Goal: Book appointment/travel/reservation

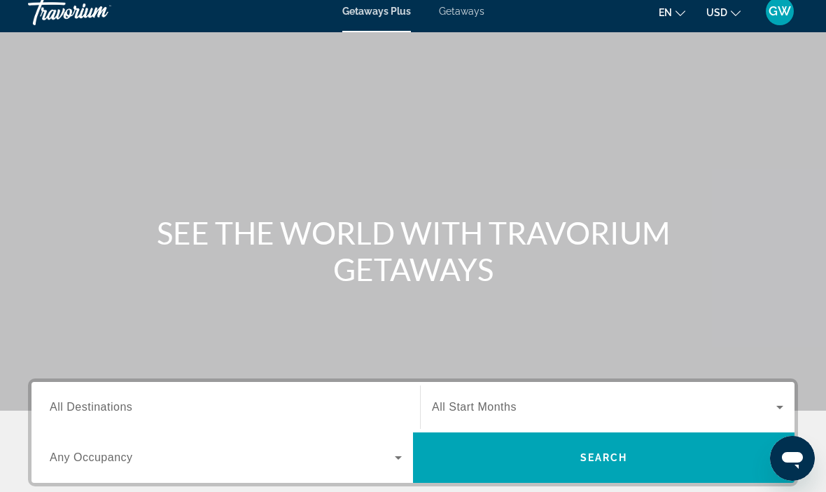
scroll to position [8, 0]
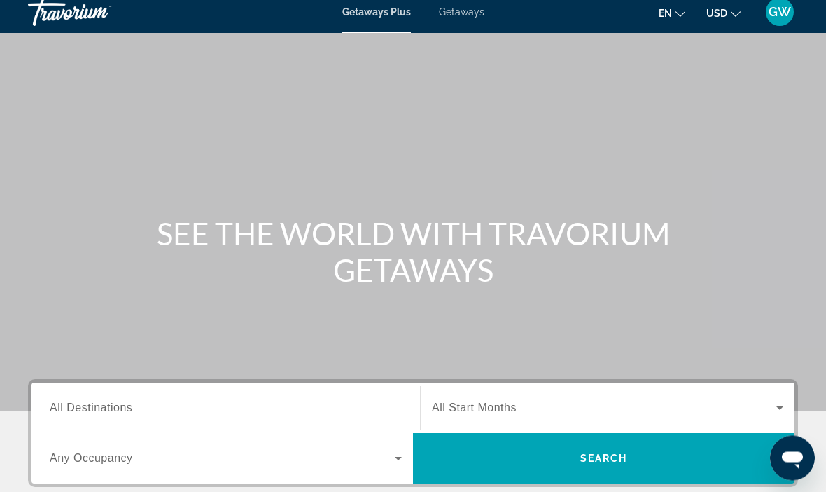
click at [157, 405] on input "Destination All Destinations" at bounding box center [226, 408] width 352 height 17
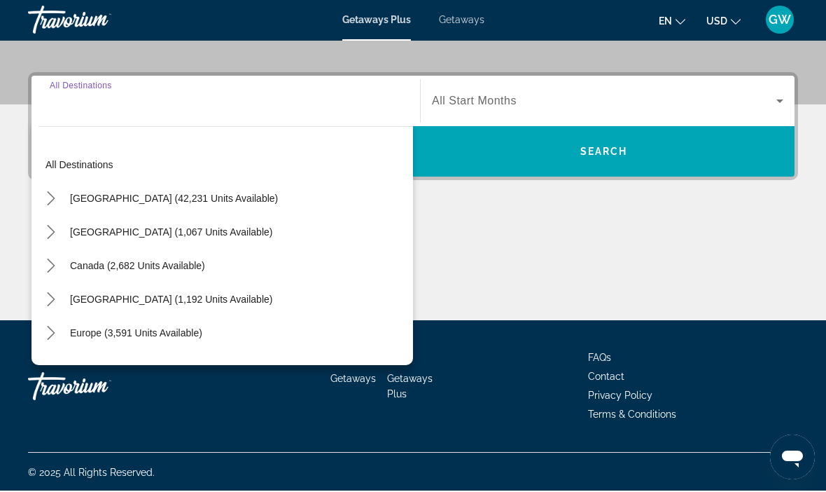
scroll to position [316, 0]
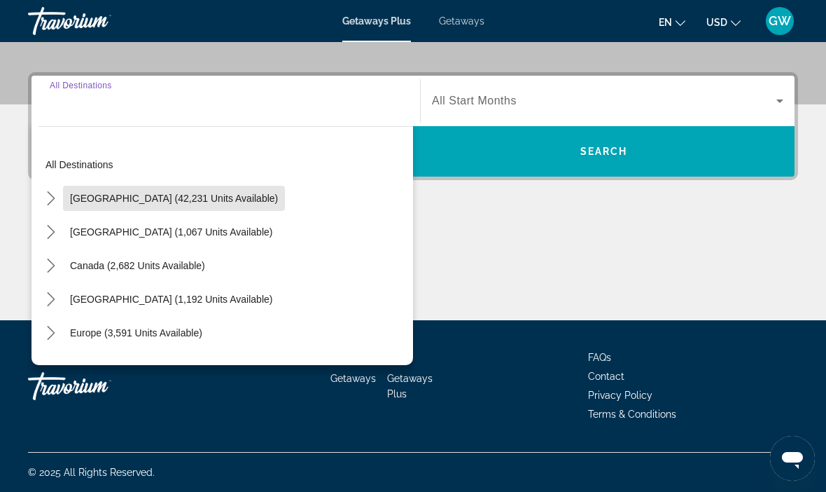
click at [215, 207] on span "Select destination: United States (42,231 units available)" at bounding box center [174, 198] width 222 height 34
type input "**********"
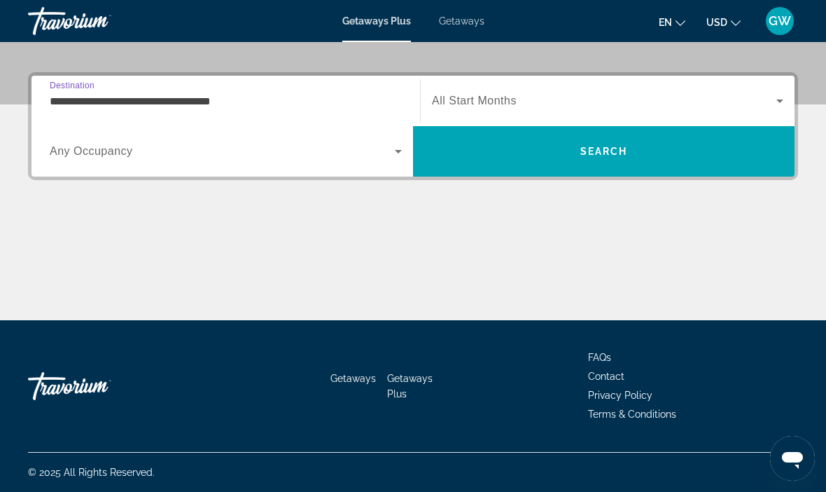
click at [400, 154] on icon "Search widget" at bounding box center [398, 151] width 17 height 17
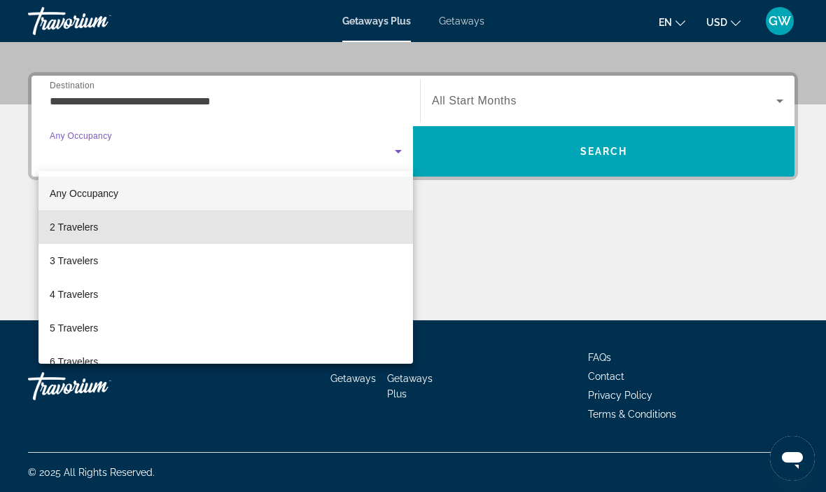
click at [106, 228] on mat-option "2 Travelers" at bounding box center [226, 227] width 375 height 34
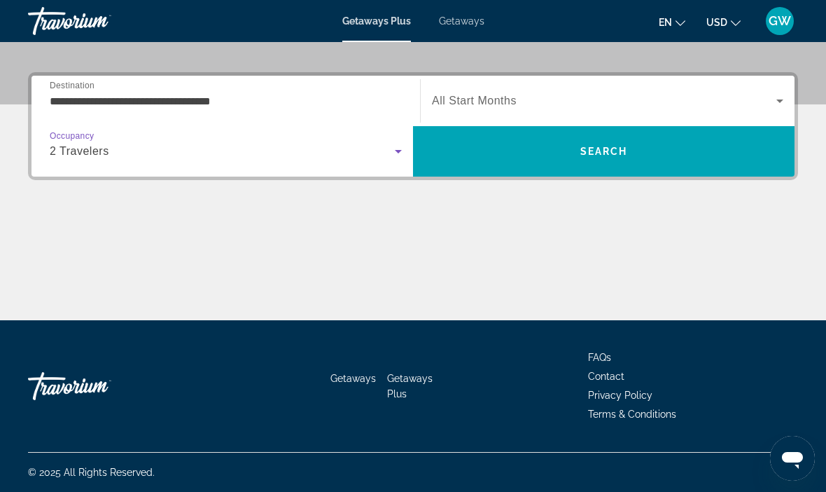
click at [599, 107] on span "Search widget" at bounding box center [604, 100] width 344 height 17
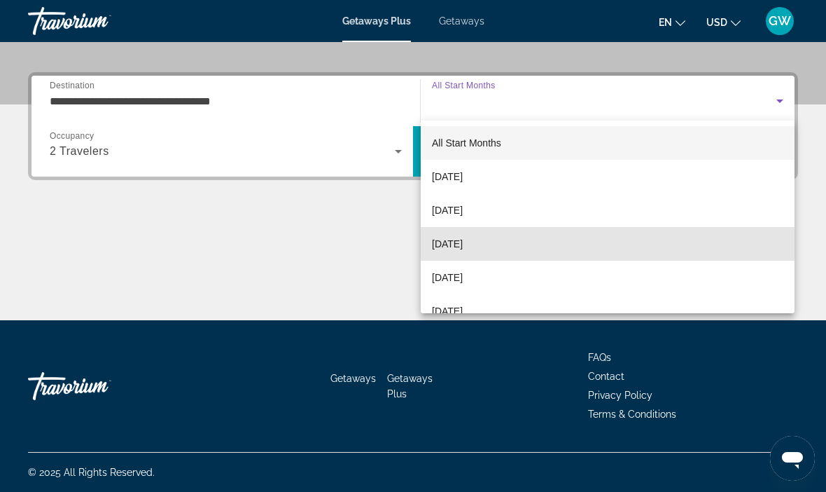
click at [463, 244] on span "[DATE]" at bounding box center [447, 243] width 31 height 17
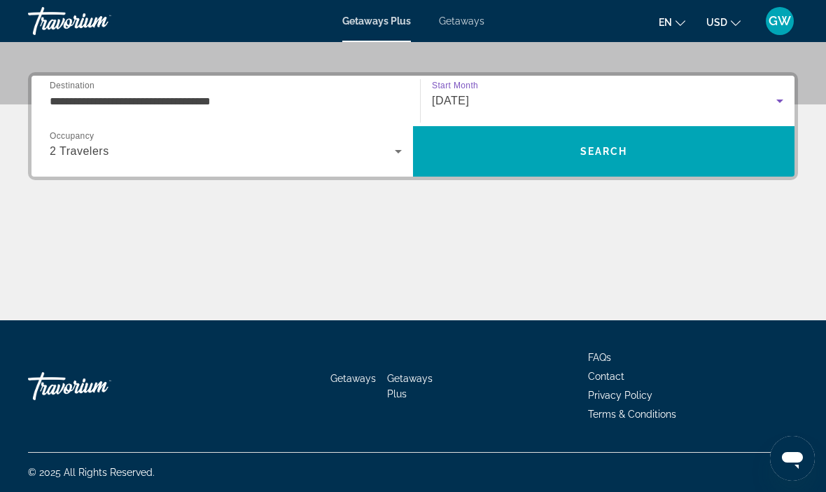
click at [613, 148] on span "Search" at bounding box center [604, 151] width 48 height 11
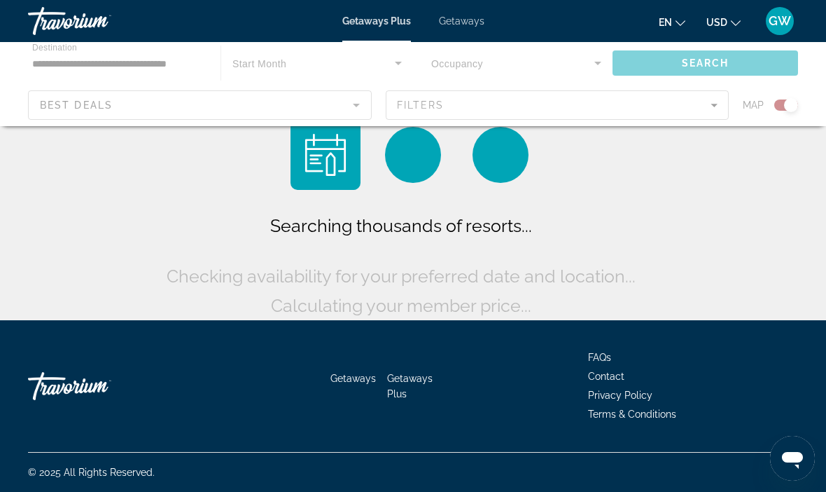
scroll to position [48, 0]
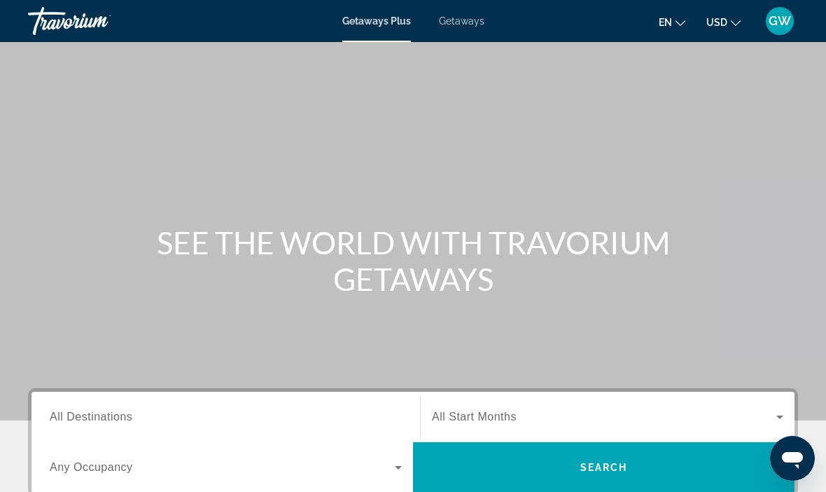
click at [247, 414] on input "Destination All Destinations" at bounding box center [226, 417] width 352 height 17
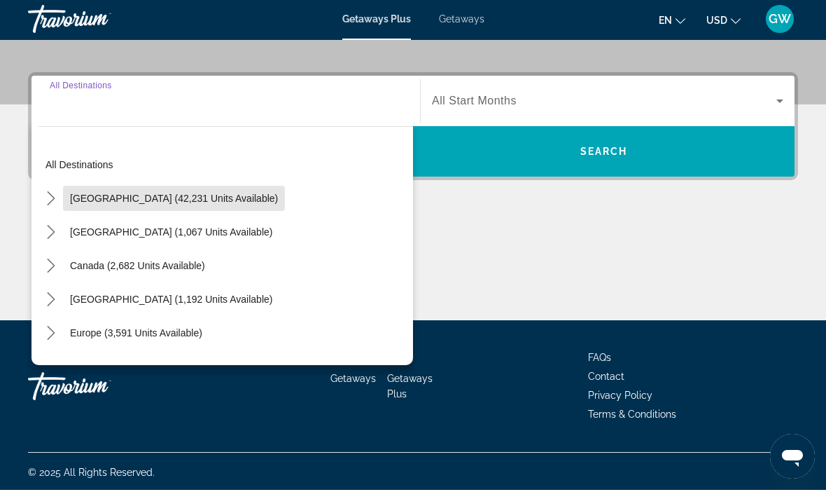
scroll to position [316, 0]
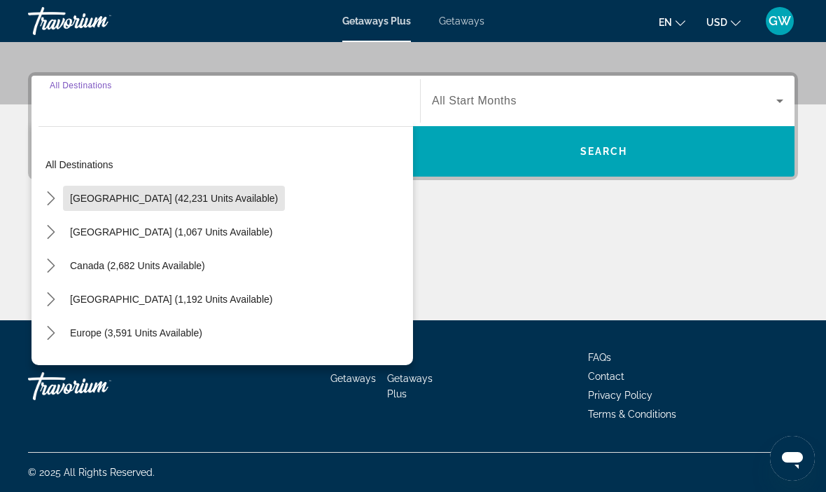
click at [225, 201] on span "[GEOGRAPHIC_DATA] (42,231 units available)" at bounding box center [174, 198] width 208 height 11
type input "**********"
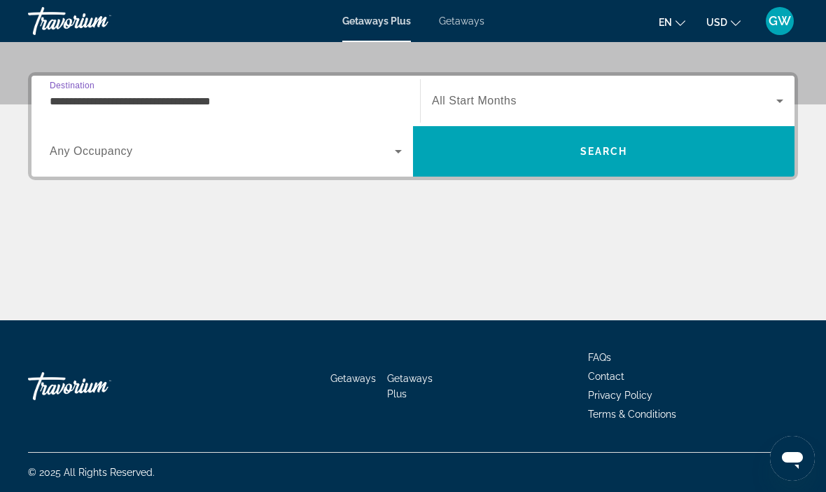
click at [402, 156] on icon "Search widget" at bounding box center [398, 151] width 17 height 17
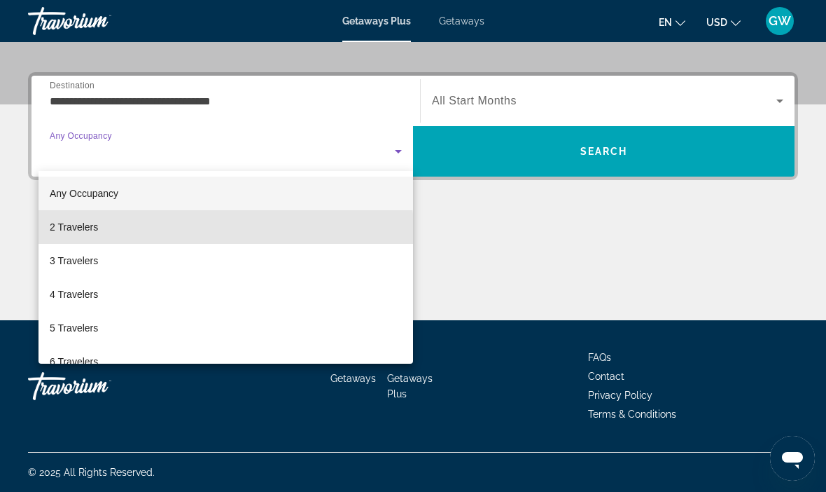
click at [124, 233] on mat-option "2 Travelers" at bounding box center [226, 227] width 375 height 34
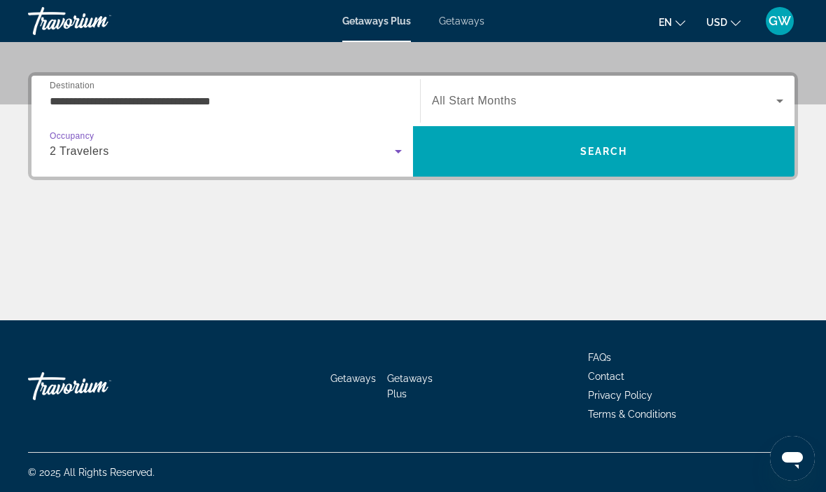
click at [651, 107] on span "Search widget" at bounding box center [604, 100] width 344 height 17
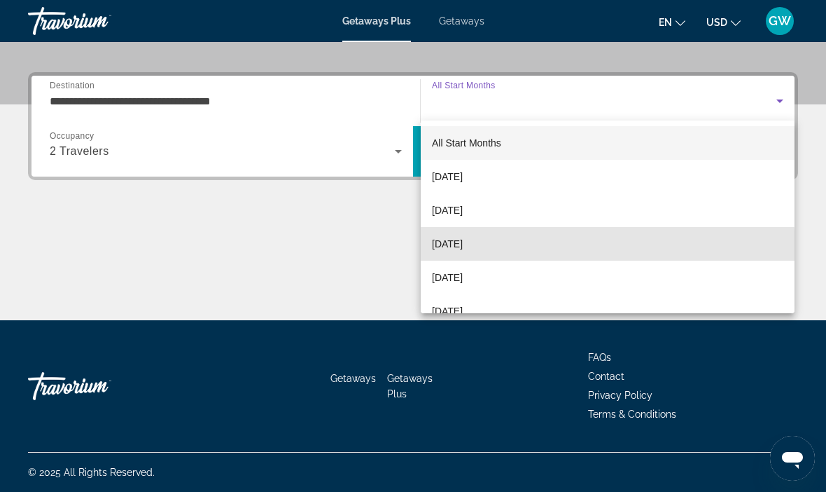
click at [463, 249] on span "[DATE]" at bounding box center [447, 243] width 31 height 17
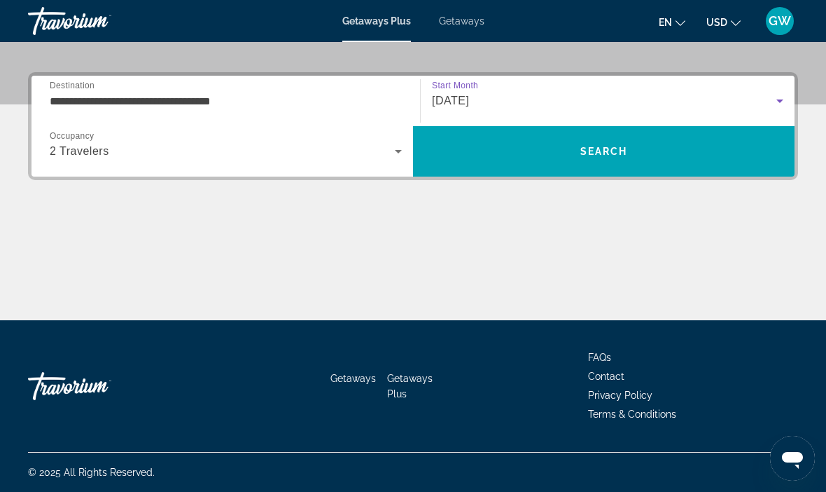
click at [629, 157] on span "Search" at bounding box center [604, 151] width 382 height 34
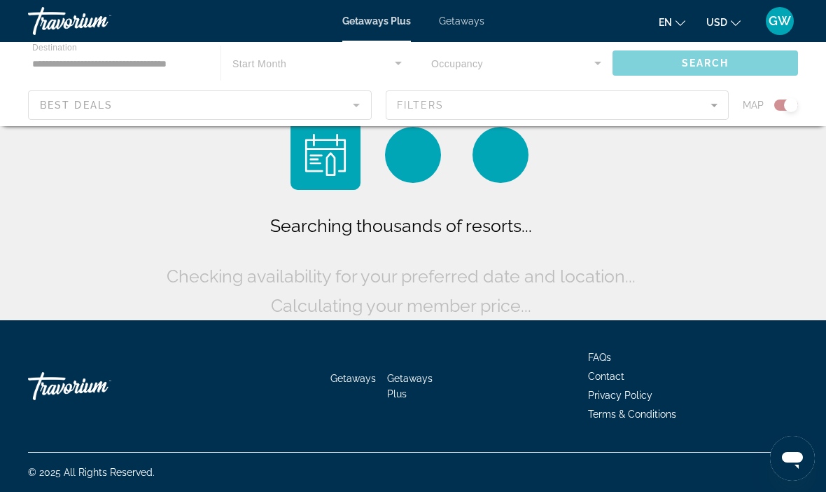
scroll to position [48, 0]
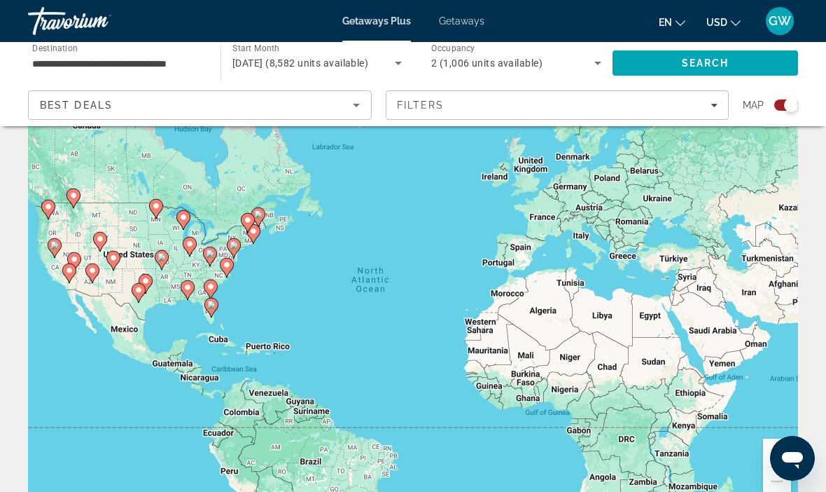
click at [356, 109] on icon "Sort by" at bounding box center [356, 105] width 17 height 17
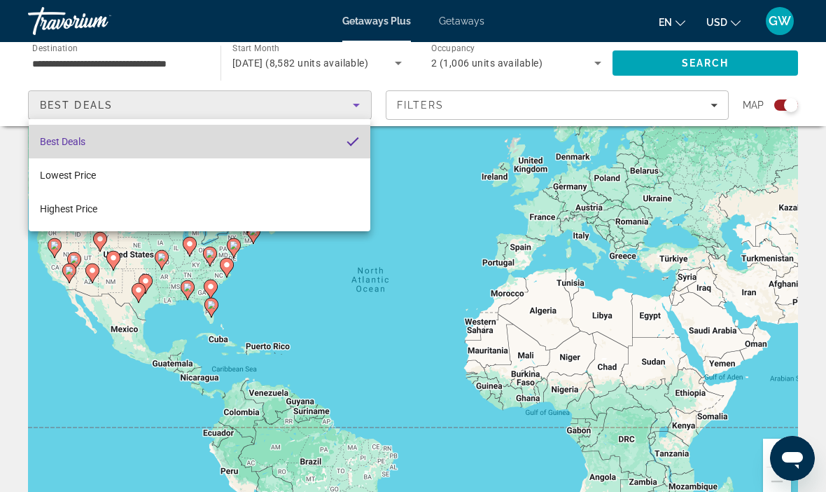
click at [283, 146] on mat-option "Best Deals" at bounding box center [200, 142] width 342 height 34
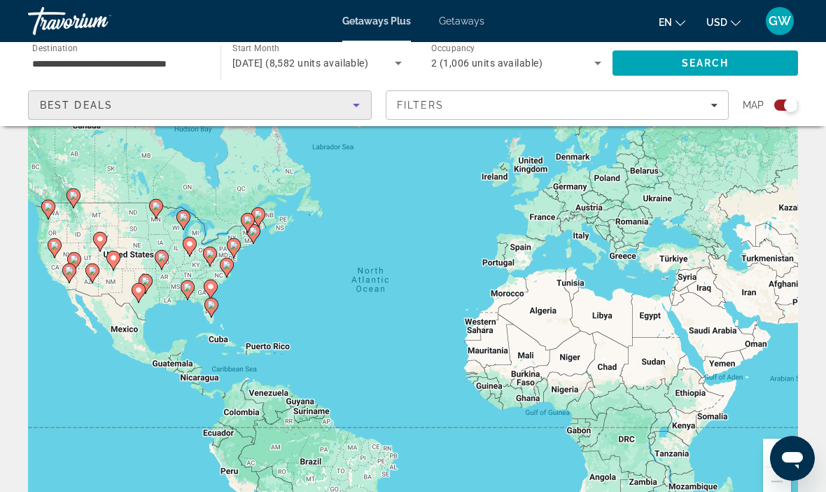
click at [710, 111] on span "Filters" at bounding box center [557, 105] width 342 height 34
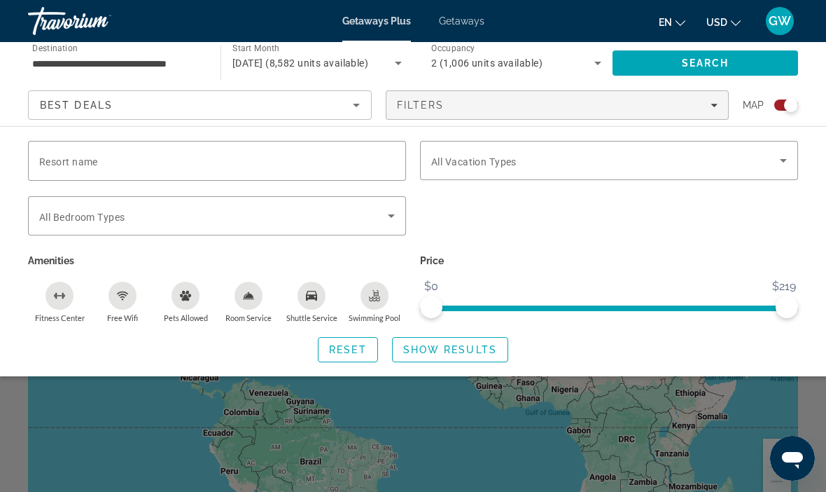
click at [356, 109] on icon "Sort by" at bounding box center [356, 105] width 17 height 17
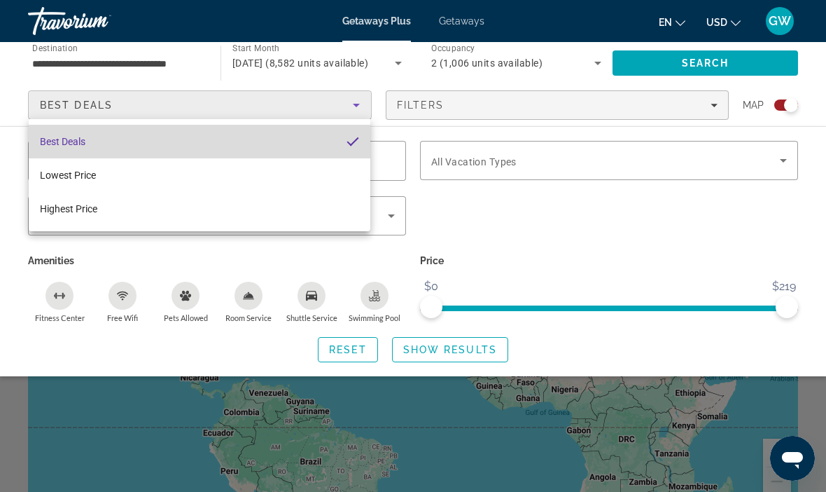
click at [294, 146] on mat-option "Best Deals" at bounding box center [200, 142] width 342 height 34
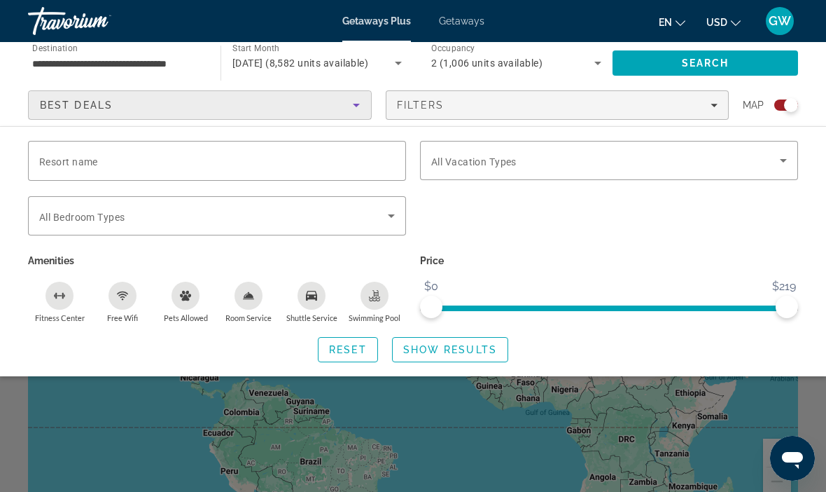
click at [467, 344] on span "Show Results" at bounding box center [450, 349] width 94 height 11
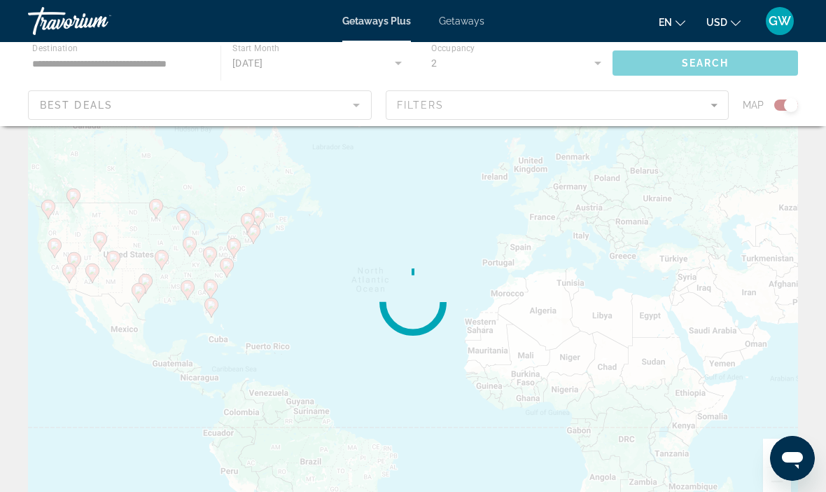
scroll to position [0, 0]
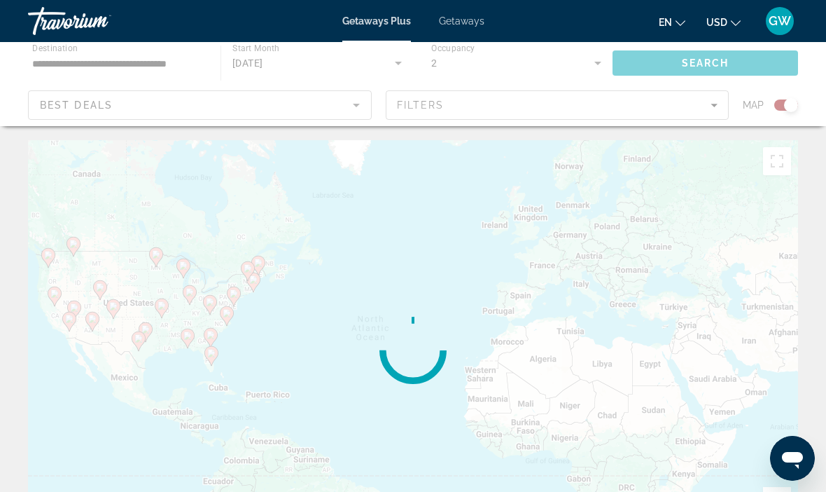
click at [467, 390] on div "To activate drag with keyboard, press Alt + Enter. Once in keyboard drag state,…" at bounding box center [413, 350] width 770 height 420
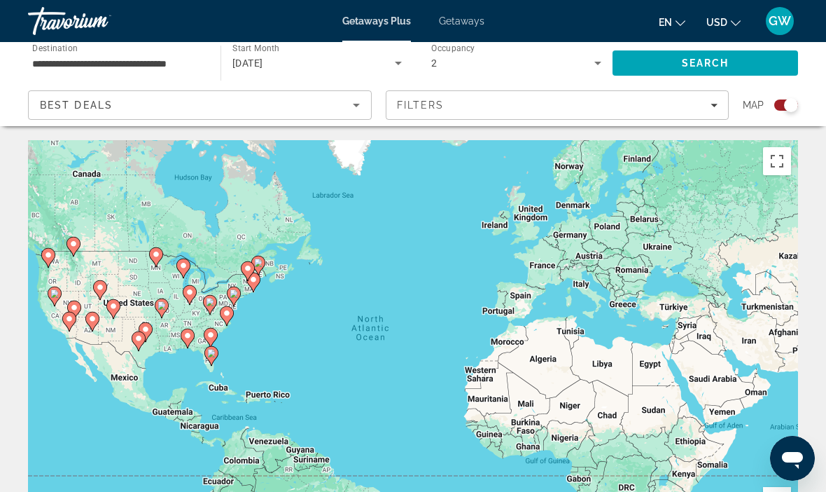
click at [71, 321] on image "Main content" at bounding box center [69, 318] width 8 height 8
click at [75, 322] on icon "Main content" at bounding box center [69, 322] width 14 height 20
click at [70, 326] on icon "Main content" at bounding box center [69, 321] width 13 height 18
click at [358, 150] on div "To navigate, press the arrow keys. To activate drag with keyboard, press Alt + …" at bounding box center [413, 350] width 770 height 420
click at [354, 160] on div "To activate drag with keyboard, press Alt + Enter. Once in keyboard drag state,…" at bounding box center [413, 350] width 770 height 420
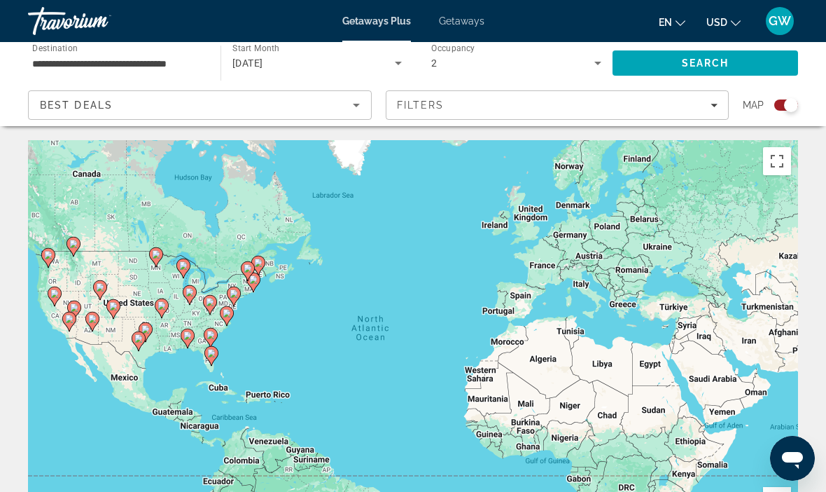
click at [358, 155] on div "To activate drag with keyboard, press Alt + Enter. Once in keyboard drag state,…" at bounding box center [413, 350] width 770 height 420
click at [353, 155] on div "To activate drag with keyboard, press Alt + Enter. Once in keyboard drag state,…" at bounding box center [413, 350] width 770 height 420
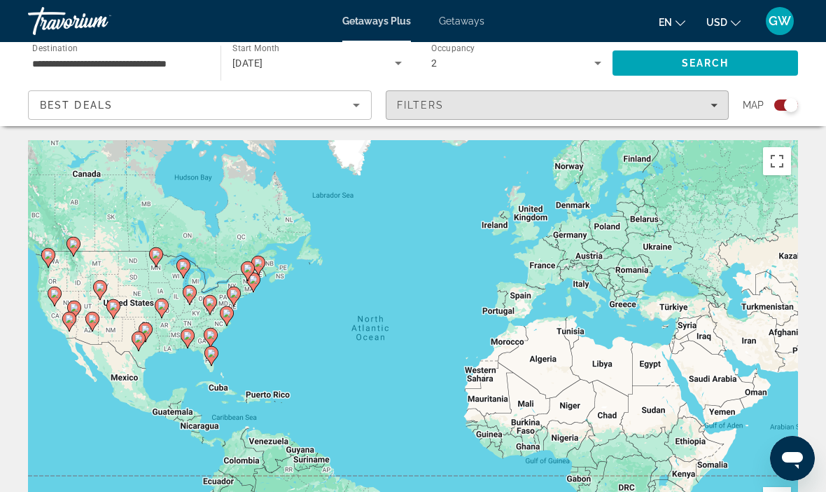
click at [711, 155] on div "To activate drag with keyboard, press Alt + Enter. Once in keyboard drag state,…" at bounding box center [413, 350] width 770 height 420
click at [709, 153] on div "To activate drag with keyboard, press Alt + Enter. Once in keyboard drag state,…" at bounding box center [413, 350] width 770 height 420
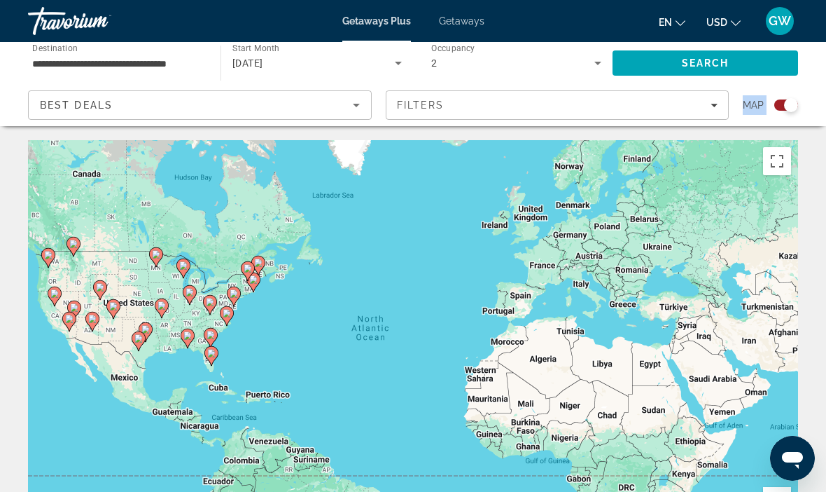
click at [732, 73] on span "Search" at bounding box center [706, 63] width 186 height 34
click at [72, 325] on icon "Main content" at bounding box center [69, 321] width 13 height 18
click at [74, 321] on icon "Main content" at bounding box center [69, 321] width 13 height 18
click at [74, 330] on gmp-advanced-marker "Main content" at bounding box center [69, 321] width 14 height 21
click at [74, 326] on gmp-advanced-marker "Main content" at bounding box center [69, 321] width 14 height 21
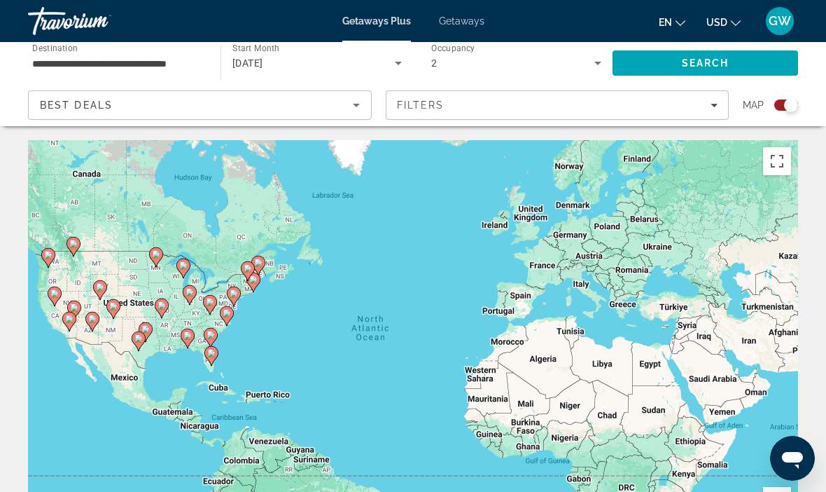
click at [74, 331] on gmp-advanced-marker "Main content" at bounding box center [69, 321] width 14 height 21
click at [354, 155] on div "To navigate, press the arrow keys. To activate drag with keyboard, press Alt + …" at bounding box center [413, 350] width 770 height 420
click at [354, 158] on div "To activate drag with keyboard, press Alt + Enter. Once in keyboard drag state,…" at bounding box center [413, 350] width 770 height 420
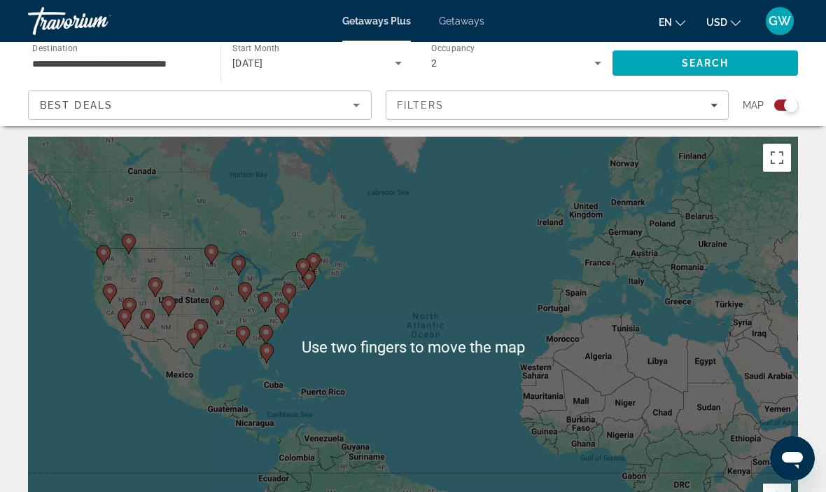
scroll to position [10, 0]
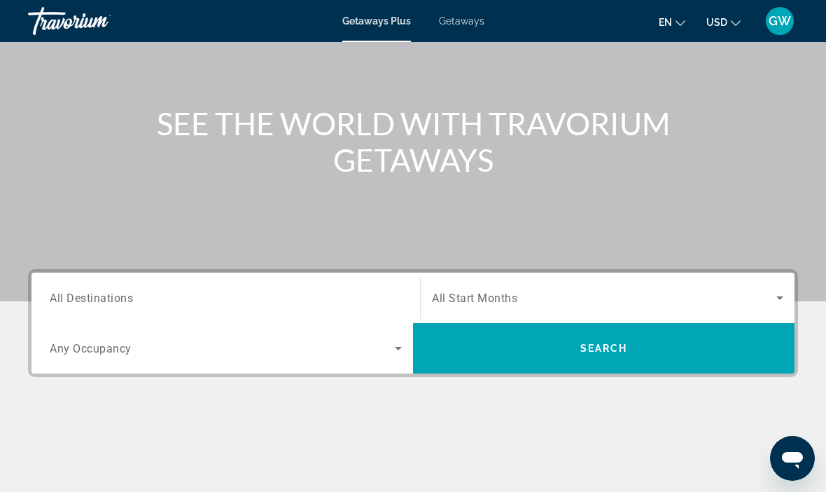
scroll to position [118, 0]
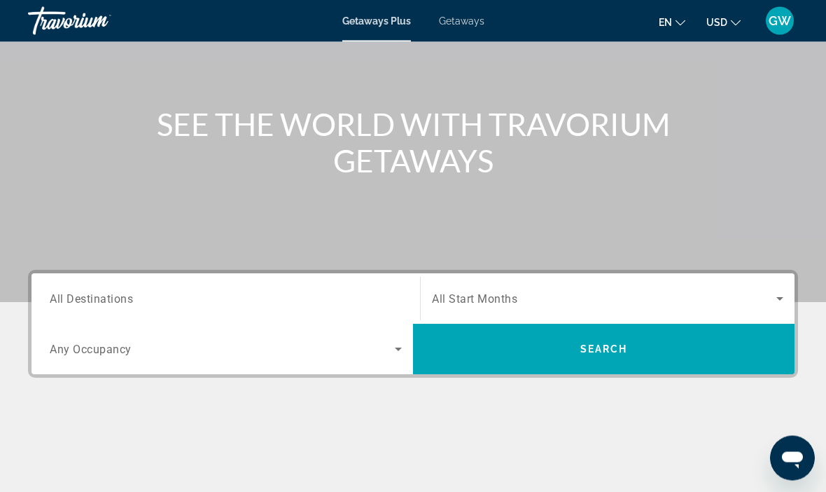
click at [327, 295] on input "Destination All Destinations" at bounding box center [226, 299] width 352 height 17
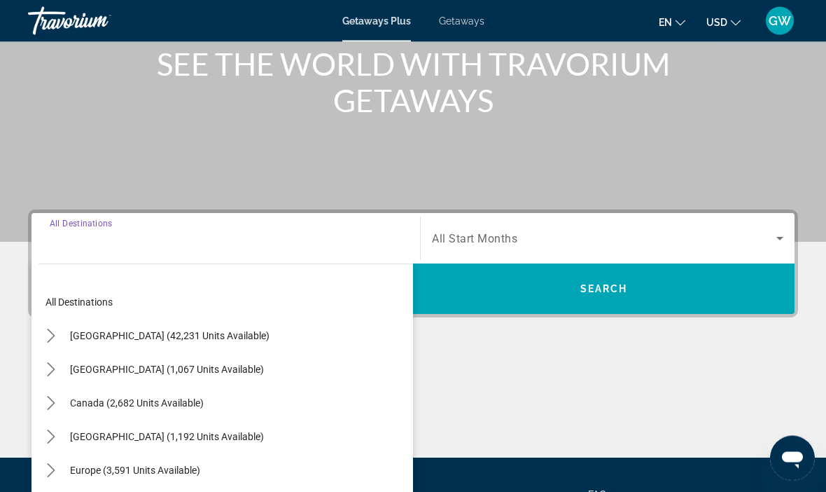
scroll to position [267, 0]
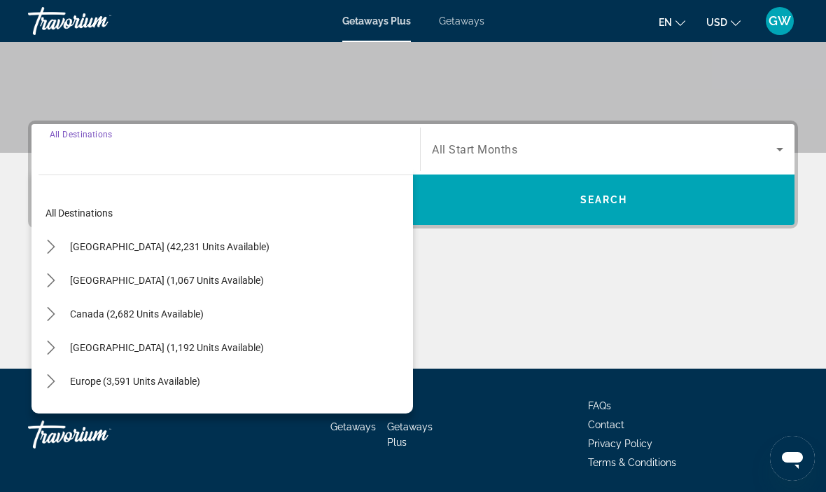
click at [220, 251] on span "[GEOGRAPHIC_DATA] (42,231 units available)" at bounding box center [170, 246] width 200 height 11
type input "**********"
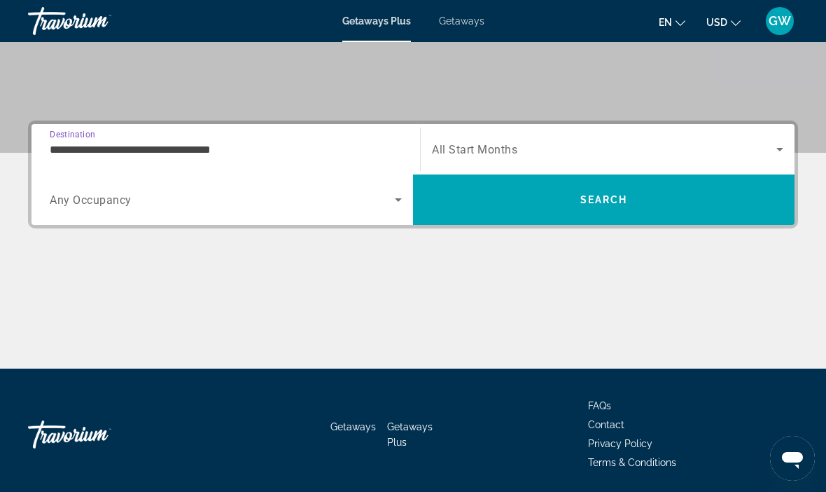
click at [400, 200] on icon "Search widget" at bounding box center [398, 199] width 17 height 17
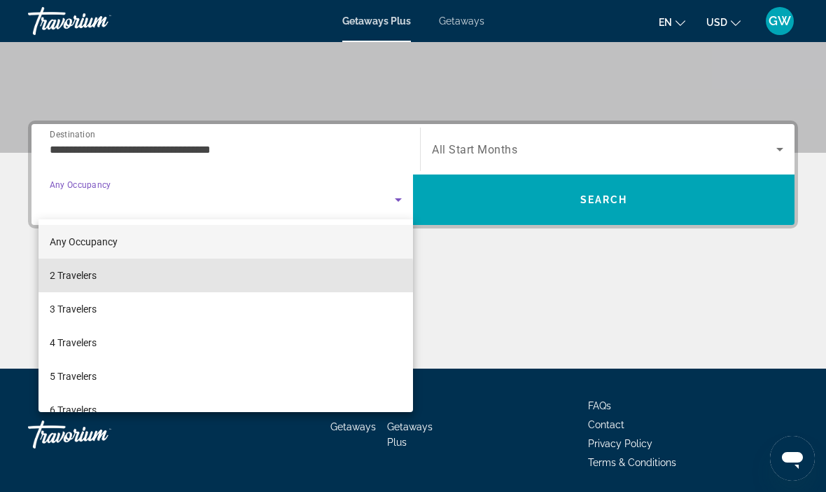
click at [124, 281] on mat-option "2 Travelers" at bounding box center [226, 275] width 375 height 34
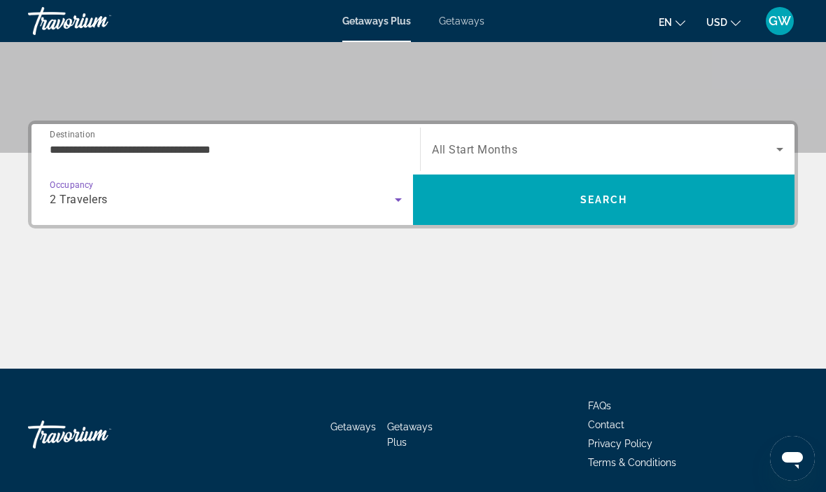
click at [772, 149] on icon "Search widget" at bounding box center [780, 149] width 17 height 17
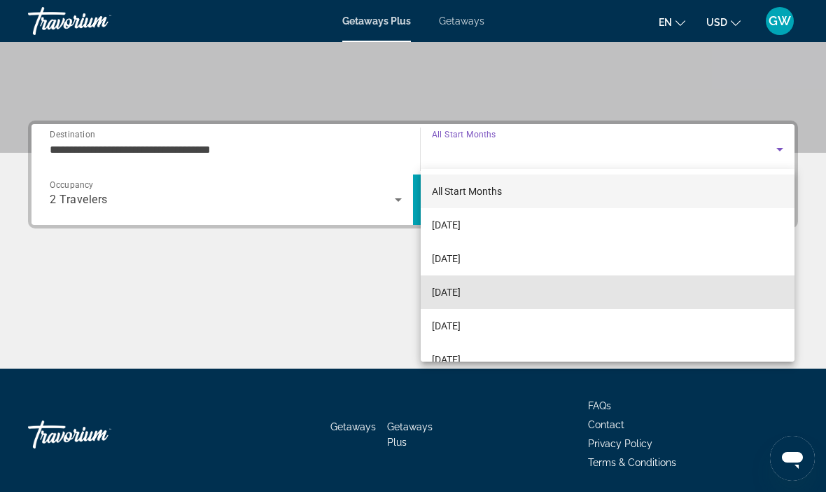
click at [461, 293] on span "[DATE]" at bounding box center [446, 292] width 29 height 17
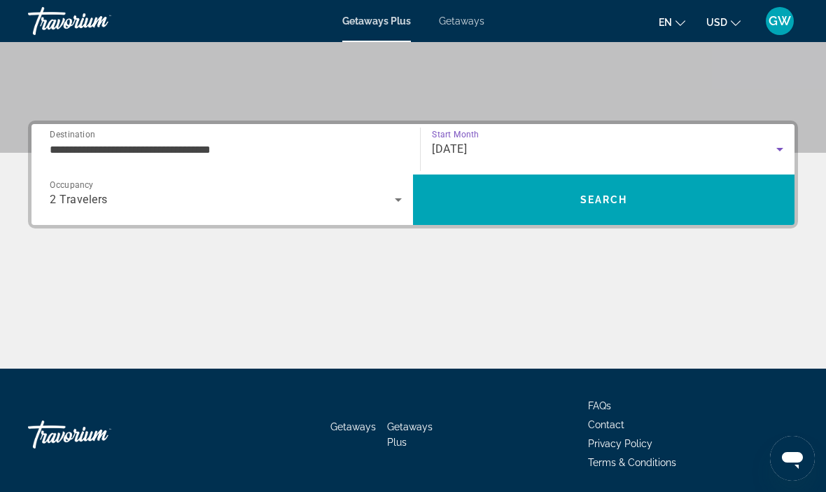
click at [607, 201] on span "Search" at bounding box center [604, 199] width 48 height 11
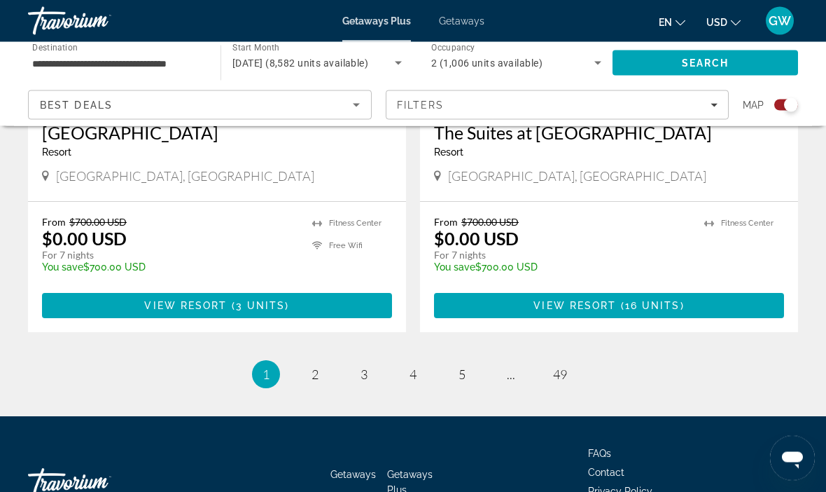
scroll to position [3154, 0]
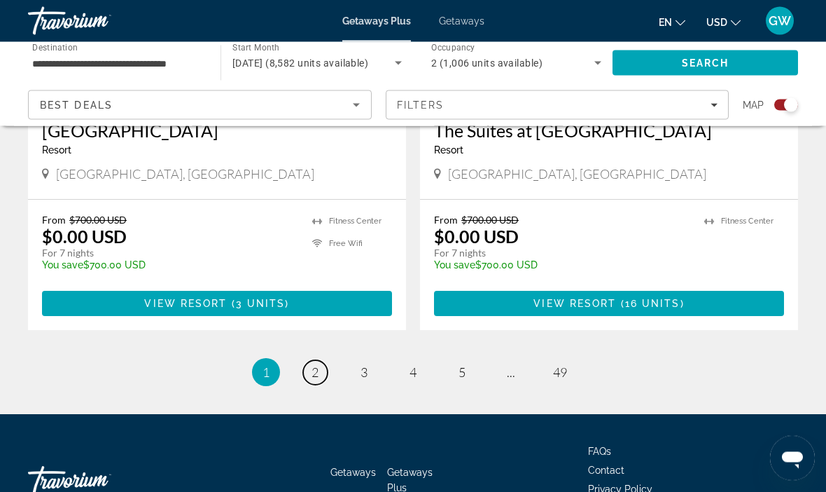
click at [314, 365] on span "2" at bounding box center [315, 372] width 7 height 15
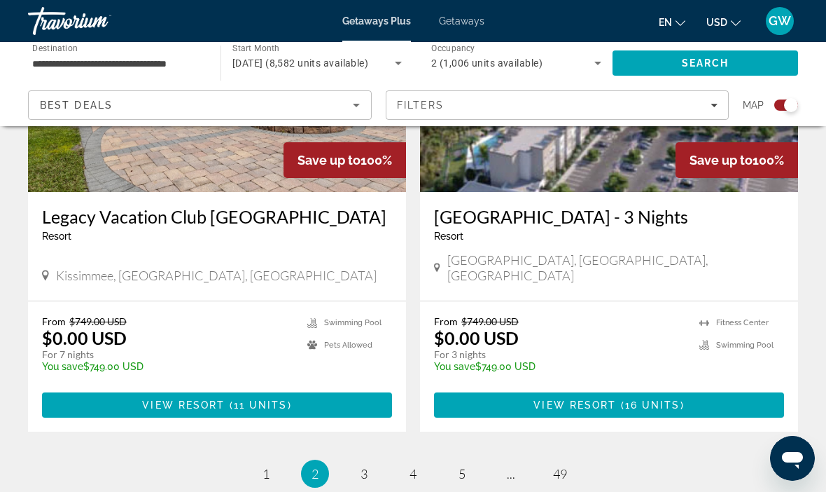
scroll to position [3196, 0]
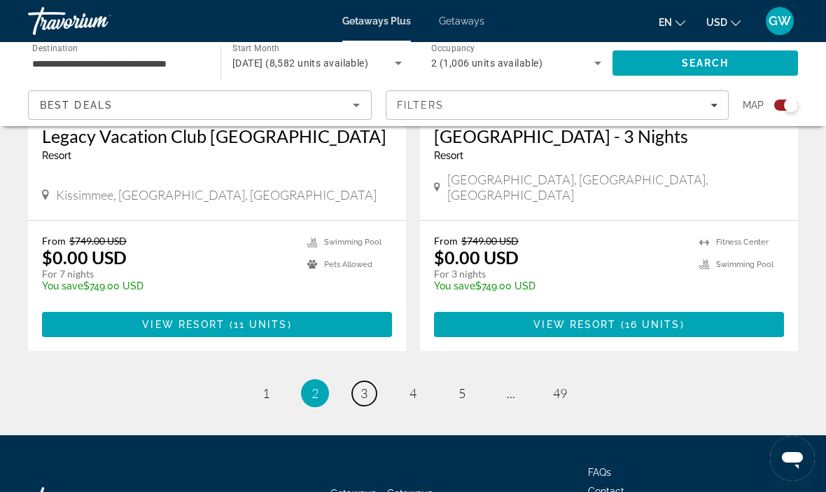
click at [369, 381] on link "page 3" at bounding box center [364, 393] width 25 height 25
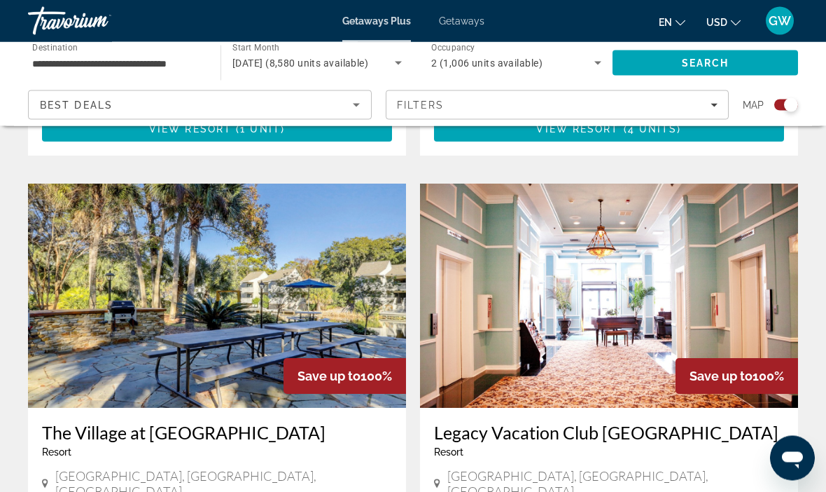
scroll to position [2915, 0]
click at [534, 468] on span "Brigantine, NJ, USA" at bounding box center [615, 483] width 337 height 31
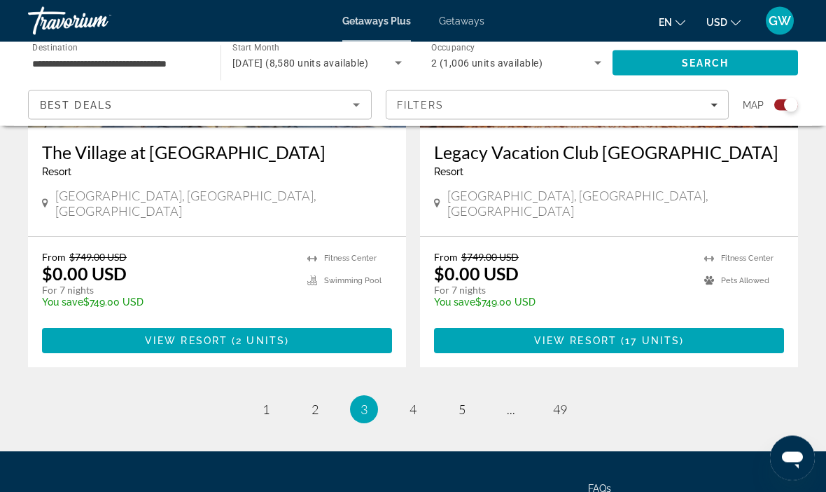
scroll to position [3196, 0]
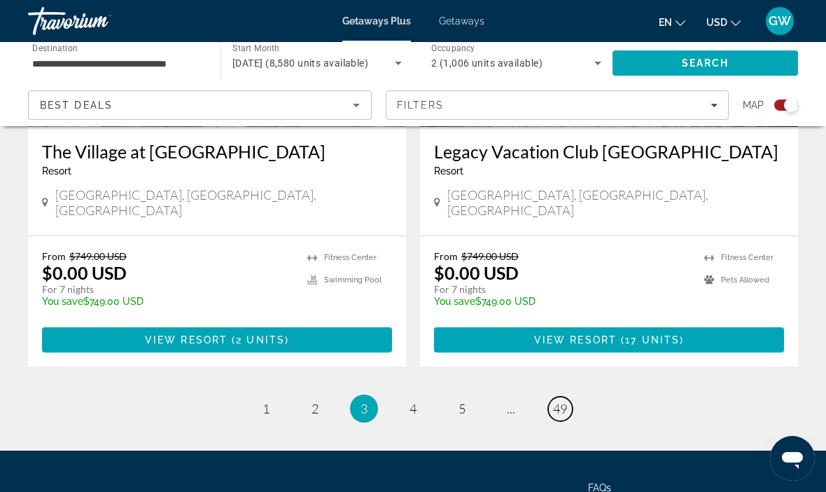
click at [567, 400] on span "49" at bounding box center [560, 407] width 14 height 15
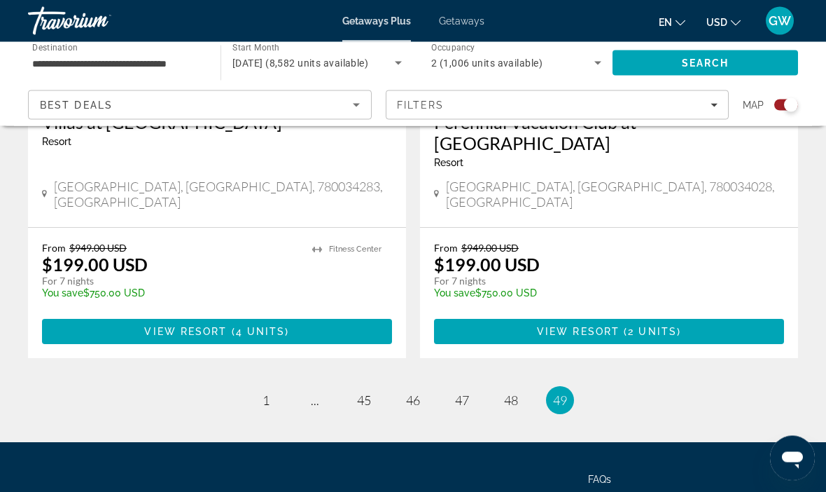
scroll to position [3196, 0]
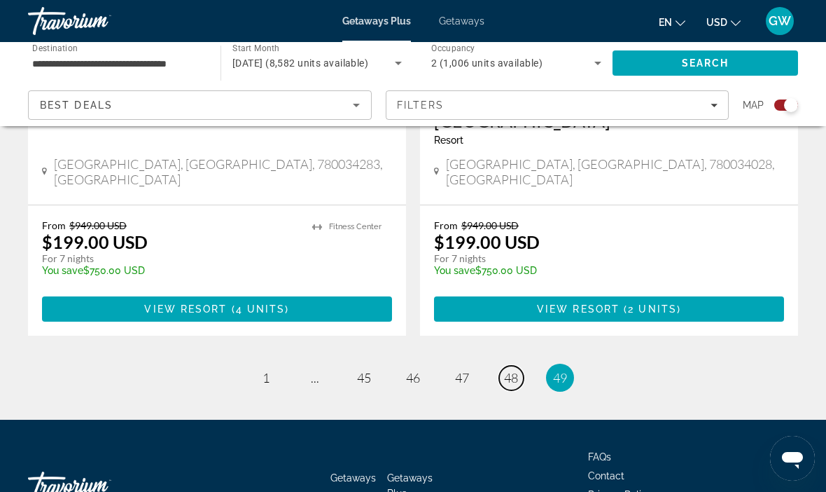
click at [520, 365] on link "page 48" at bounding box center [511, 377] width 25 height 25
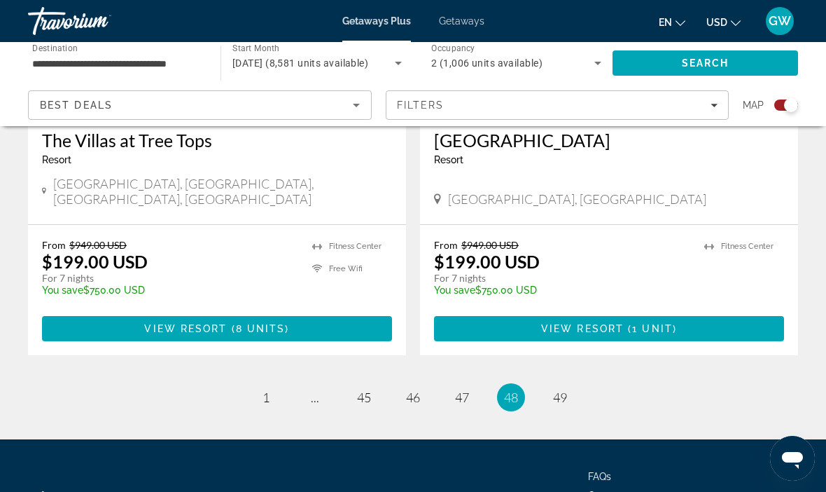
scroll to position [3175, 0]
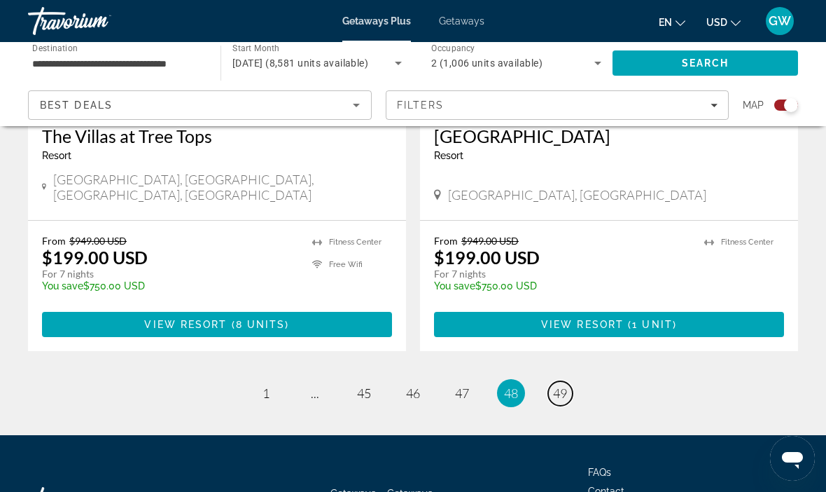
click at [566, 385] on span "49" at bounding box center [560, 392] width 14 height 15
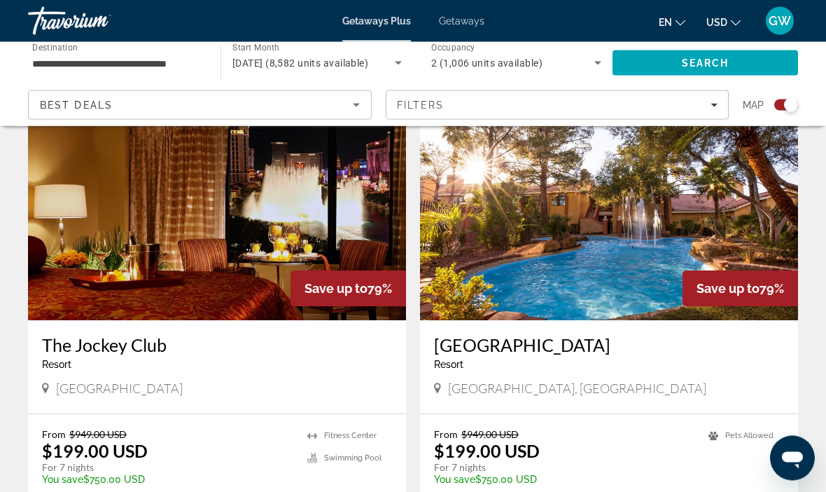
scroll to position [2476, 0]
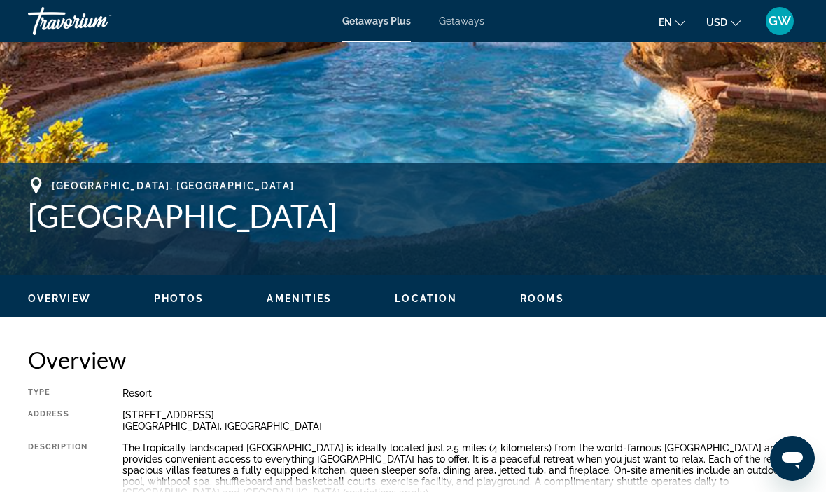
scroll to position [455, 0]
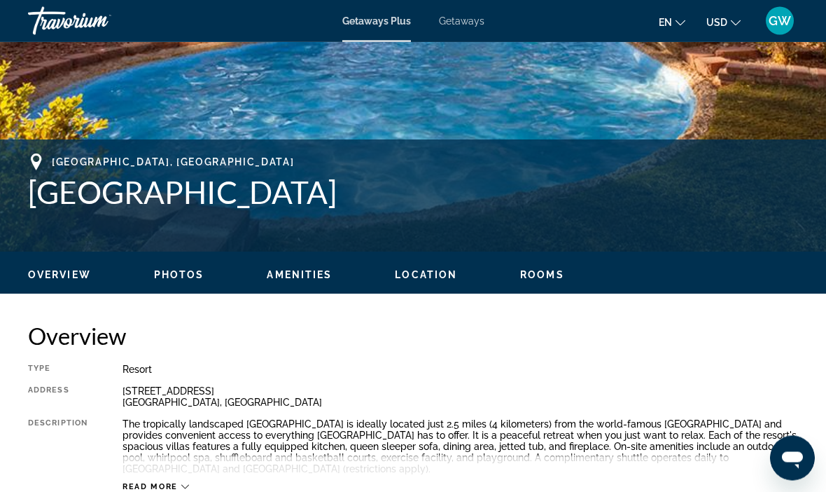
click at [190, 277] on span "Photos" at bounding box center [179, 275] width 50 height 11
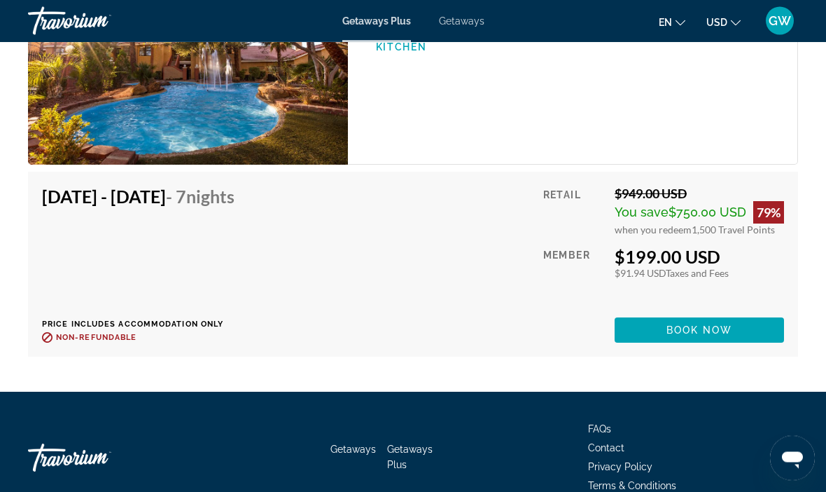
scroll to position [2218, 0]
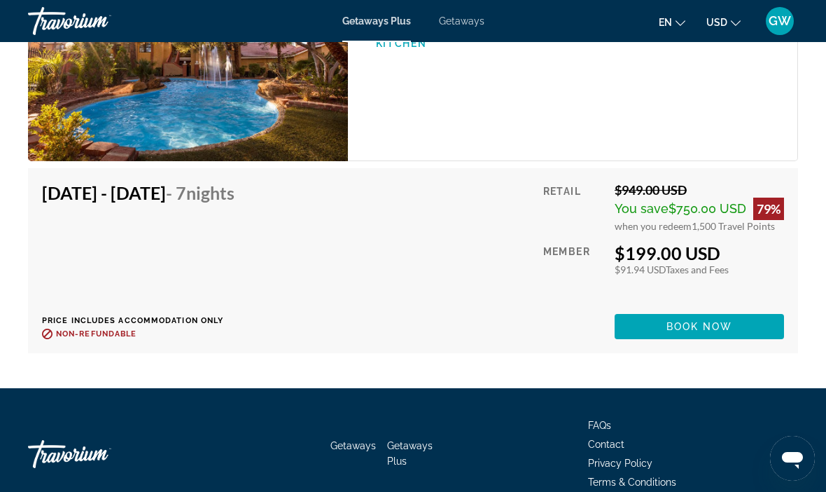
click at [641, 279] on div "Retail $949.00 USD You save $750.00 USD 79% when you redeem 1,500 Travel Points…" at bounding box center [663, 260] width 241 height 157
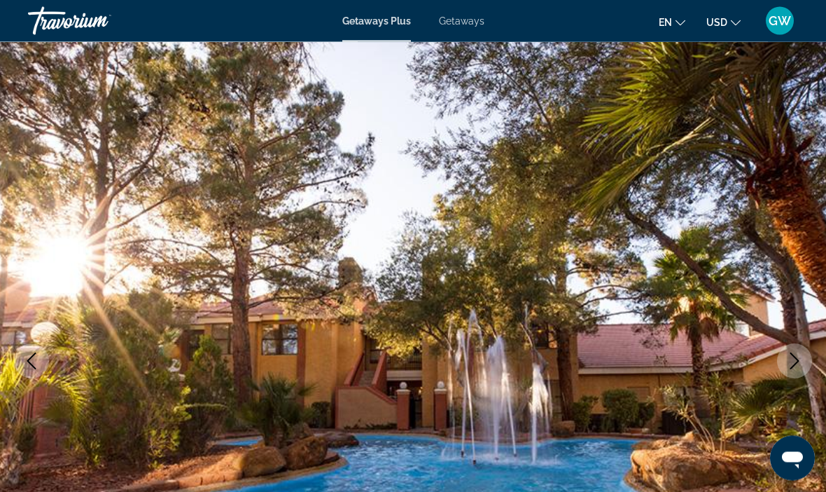
scroll to position [0, 0]
